Goal: Information Seeking & Learning: Check status

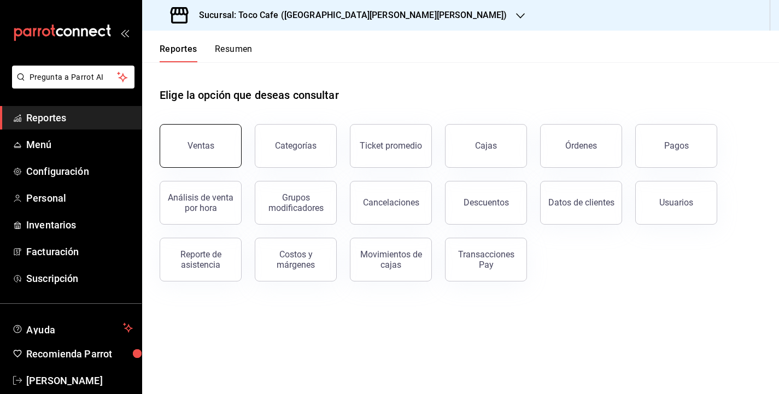
click at [216, 150] on button "Ventas" at bounding box center [201, 146] width 82 height 44
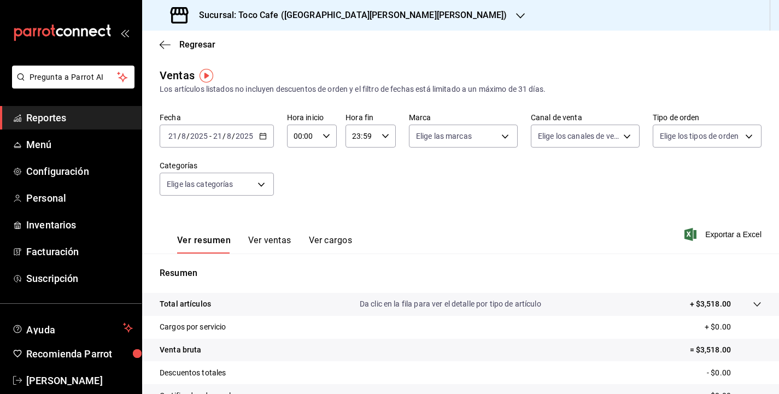
click at [60, 124] on span "Reportes" at bounding box center [79, 117] width 107 height 15
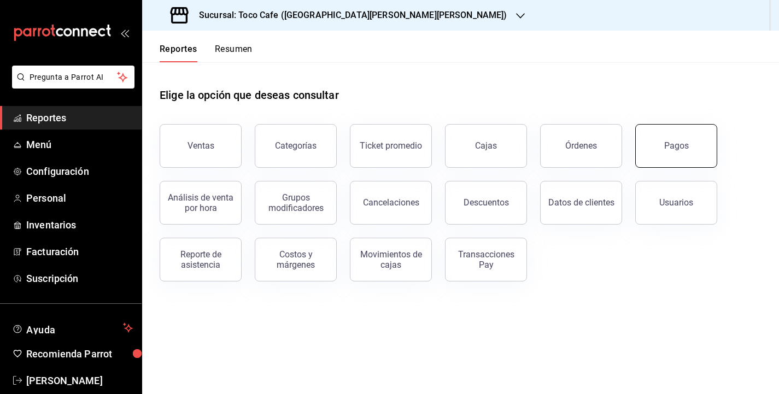
click at [672, 135] on button "Pagos" at bounding box center [676, 146] width 82 height 44
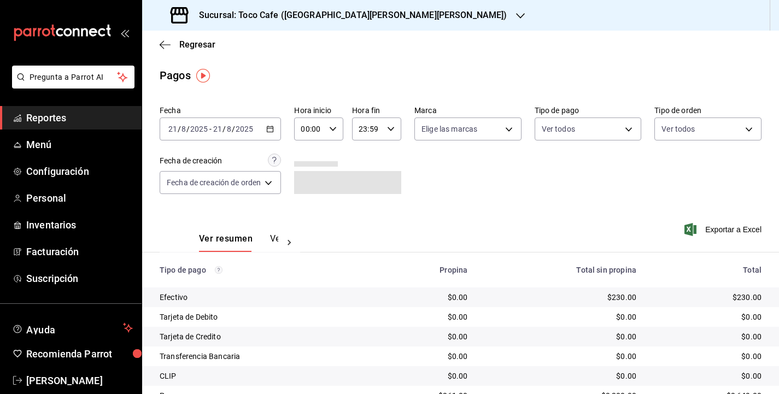
click at [258, 135] on div "[DATE] [DATE] - [DATE] [DATE]" at bounding box center [220, 128] width 121 height 23
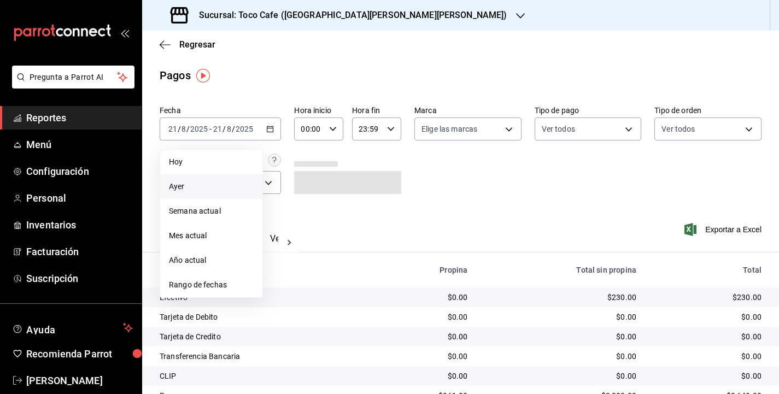
click at [233, 188] on span "Ayer" at bounding box center [211, 186] width 85 height 11
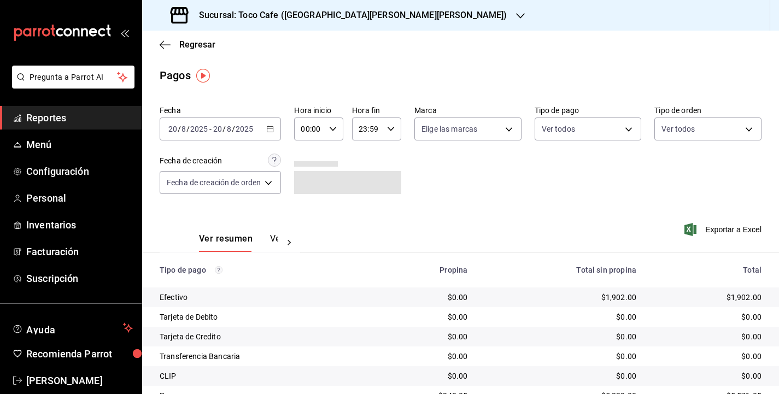
click at [610, 207] on div "Ver resumen Ver pagos Exportar a Excel" at bounding box center [460, 236] width 637 height 58
